Goal: Task Accomplishment & Management: Complete application form

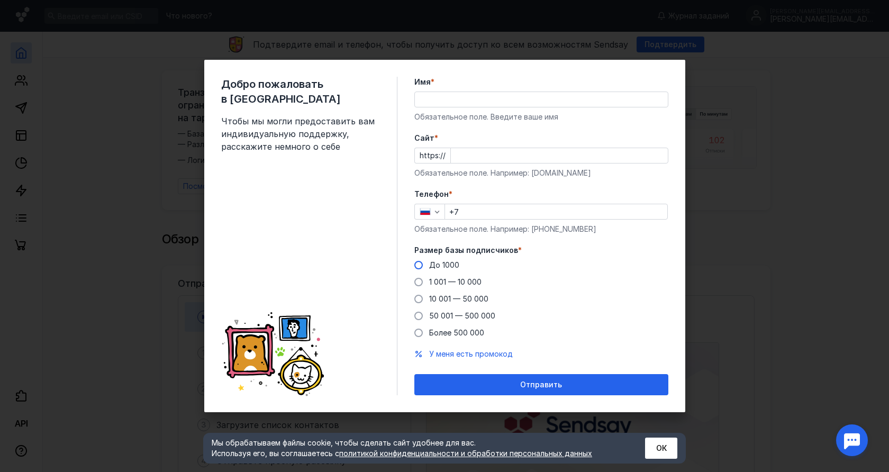
click at [452, 266] on span "До 1000" at bounding box center [444, 264] width 30 height 9
click at [0, 0] on input "До 1000" at bounding box center [0, 0] width 0 height 0
click at [437, 97] on input "Имя *" at bounding box center [541, 99] width 253 height 15
type input "[PERSON_NAME]"
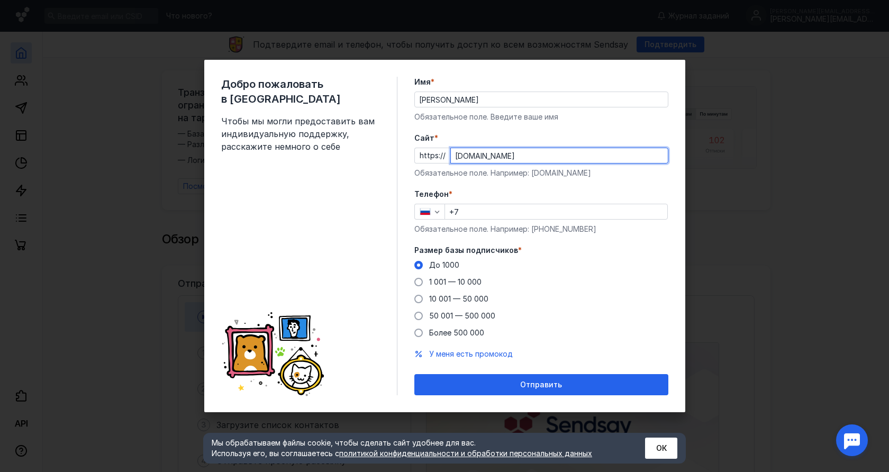
type input "[DOMAIN_NAME]"
click at [546, 212] on input "+7" at bounding box center [556, 211] width 222 height 15
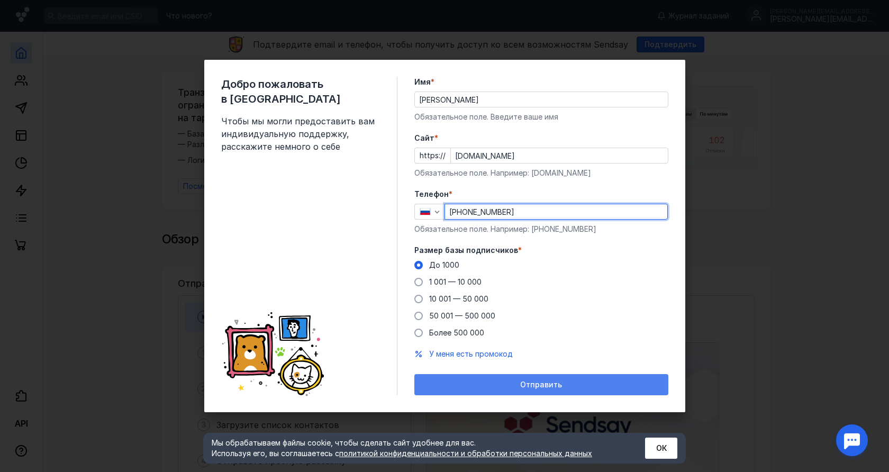
type input "[PHONE_NUMBER]"
click at [580, 385] on div "Отправить" at bounding box center [541, 385] width 243 height 9
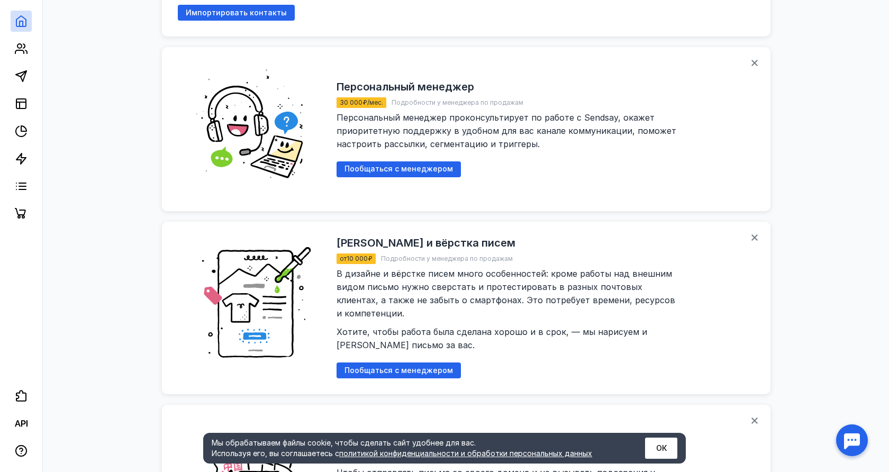
scroll to position [1023, 0]
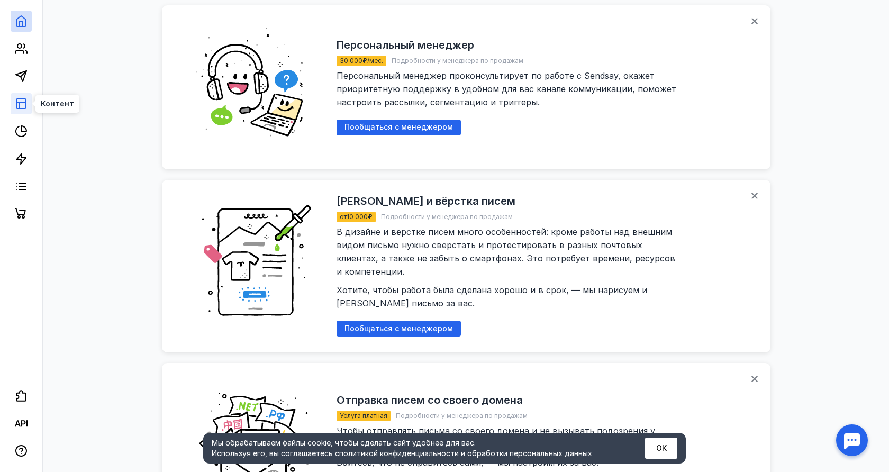
click at [24, 109] on icon at bounding box center [21, 103] width 13 height 13
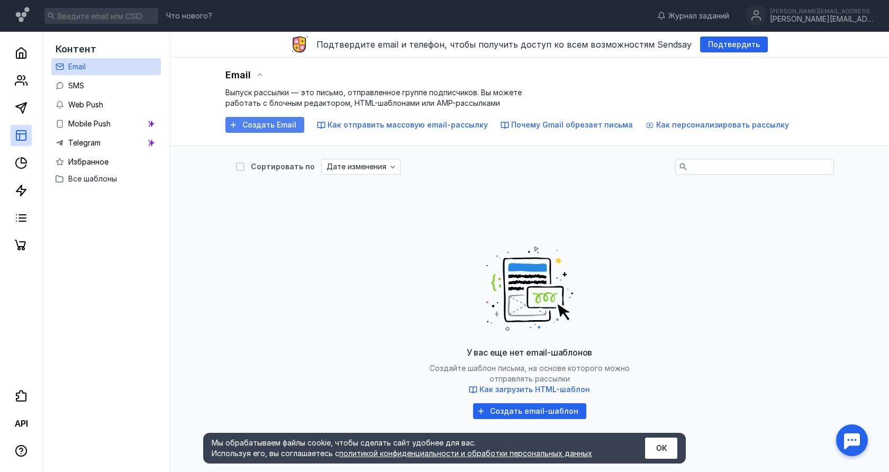
click at [259, 126] on span "Создать Email" at bounding box center [269, 125] width 54 height 9
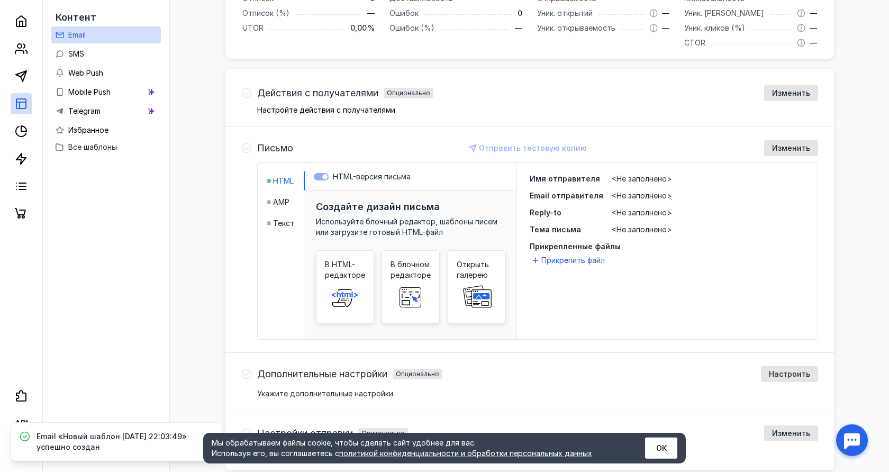
scroll to position [292, 0]
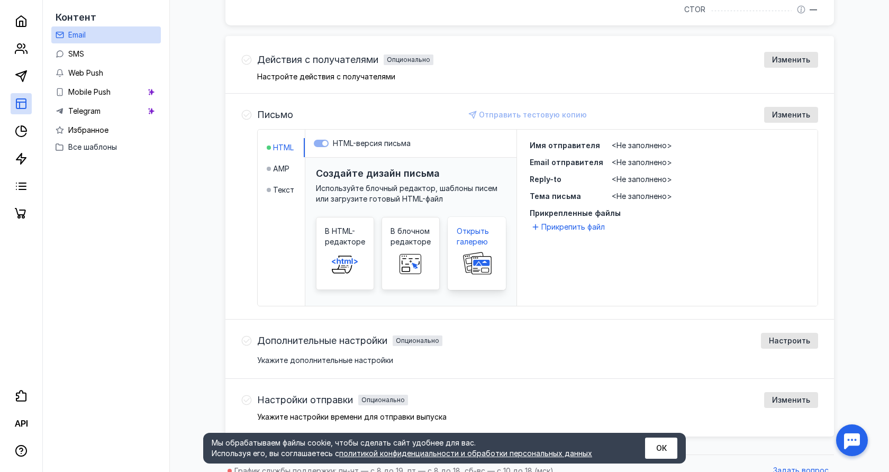
click at [454, 251] on div "Открыть галерею" at bounding box center [477, 253] width 58 height 73
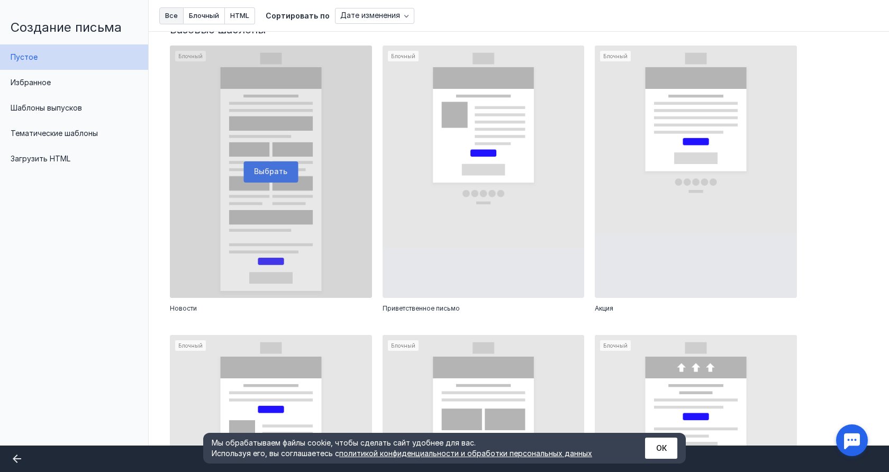
scroll to position [285, 0]
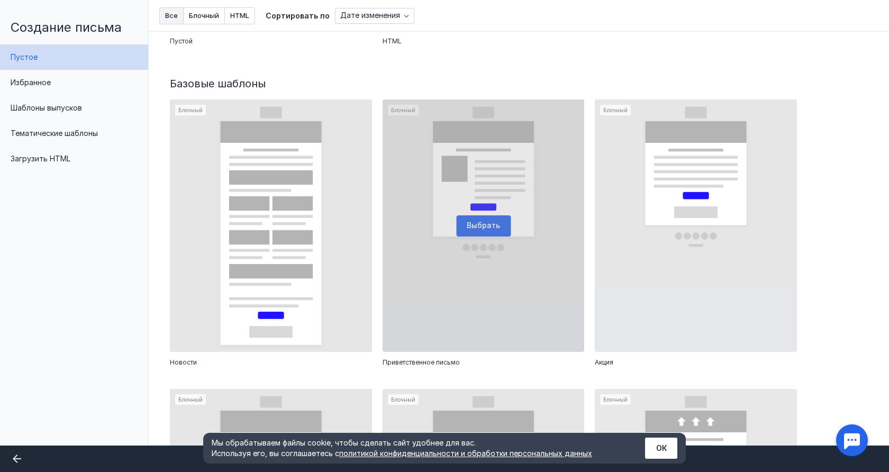
click at [482, 233] on div at bounding box center [484, 226] width 202 height 252
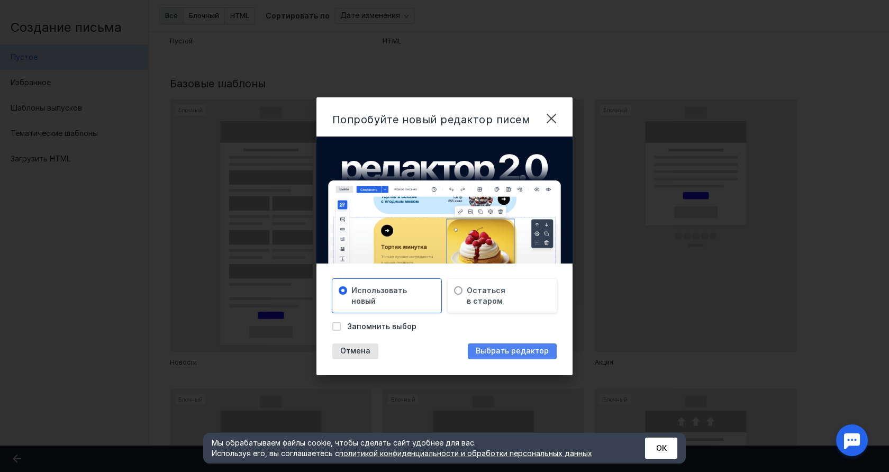
click at [525, 350] on span "Выбрать редактор" at bounding box center [512, 351] width 73 height 9
